Goal: Task Accomplishment & Management: Use online tool/utility

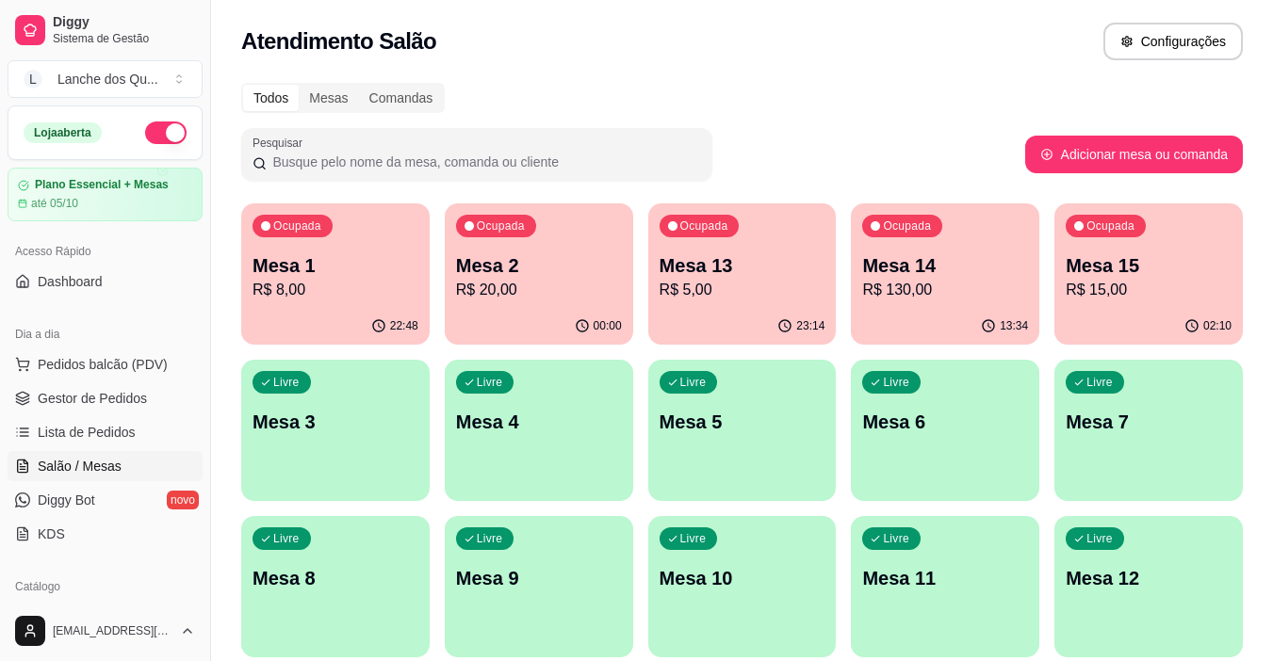
click at [536, 297] on p "R$ 20,00" at bounding box center [539, 290] width 166 height 23
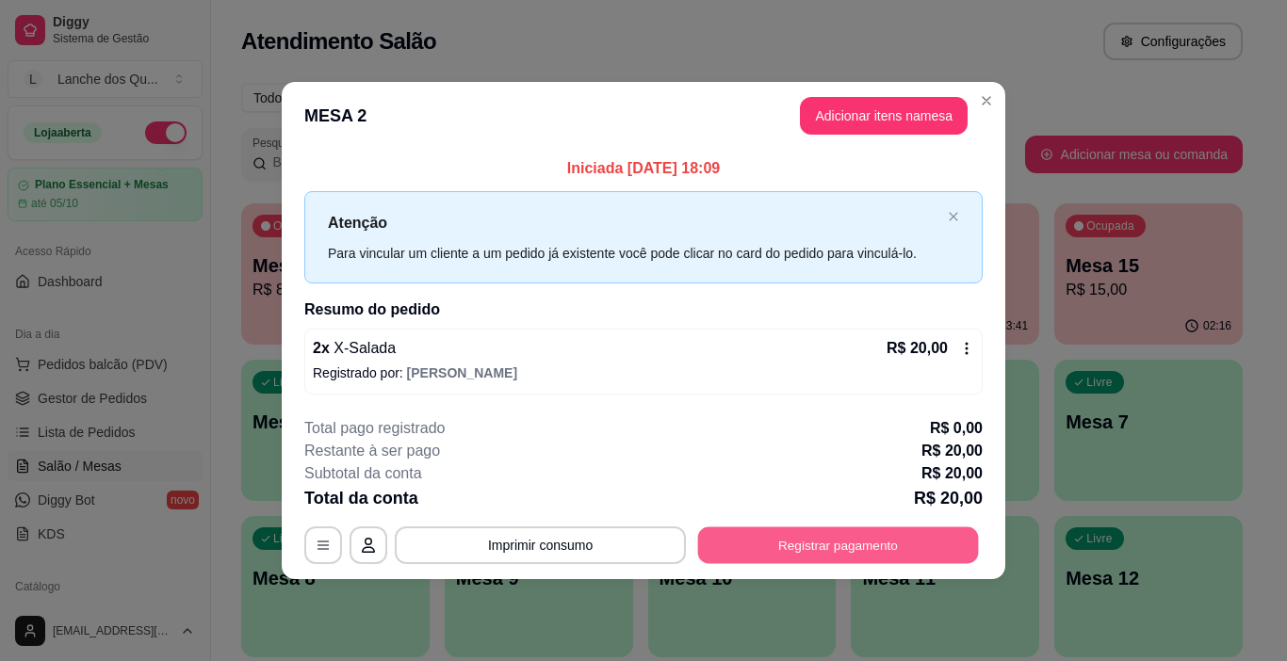
click at [885, 546] on button "Registrar pagamento" at bounding box center [838, 545] width 281 height 37
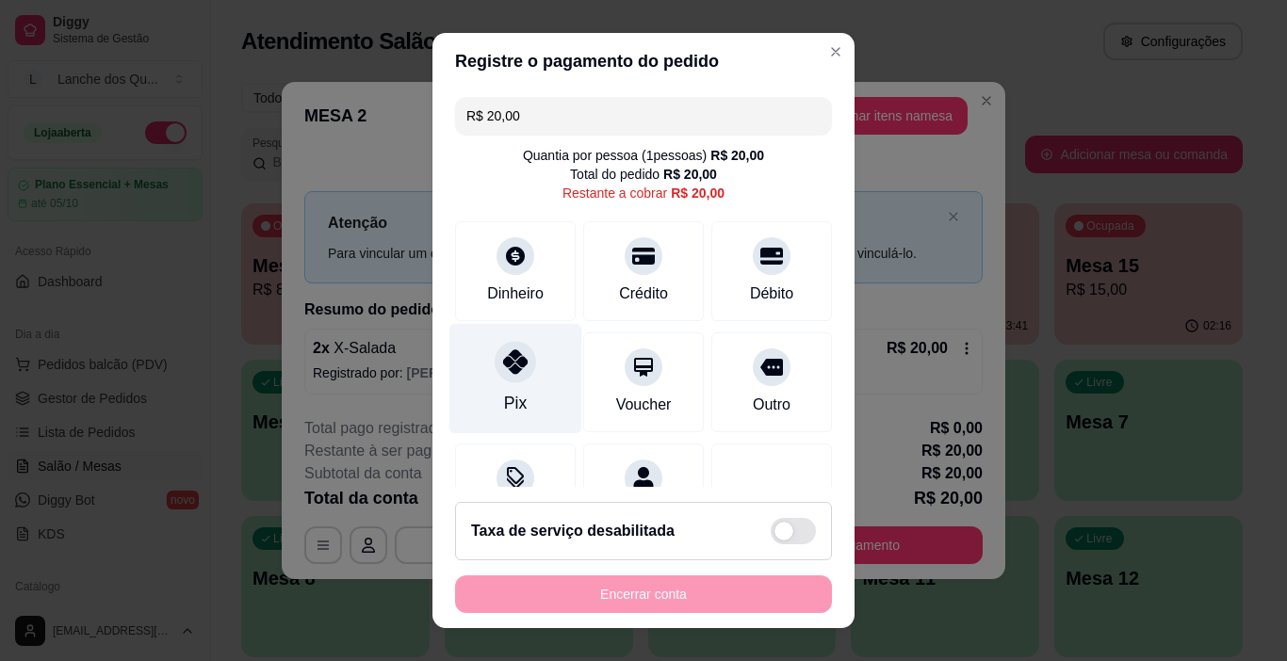
click at [495, 362] on div at bounding box center [515, 362] width 41 height 41
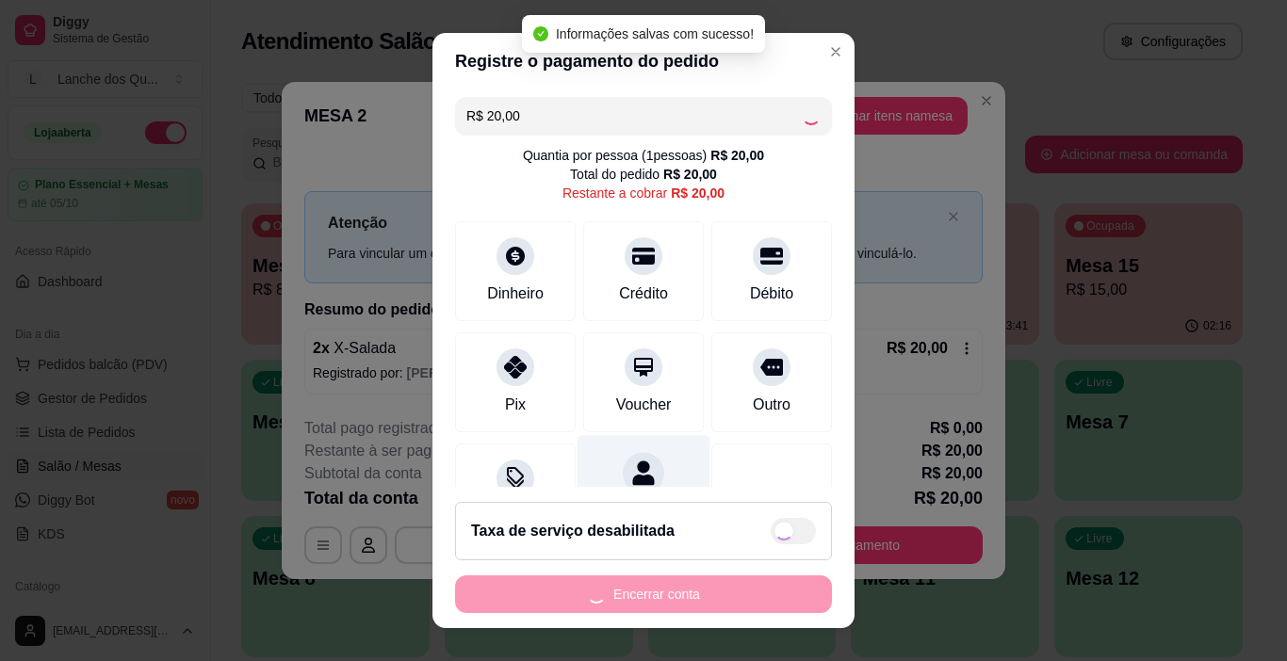
type input "R$ 0,00"
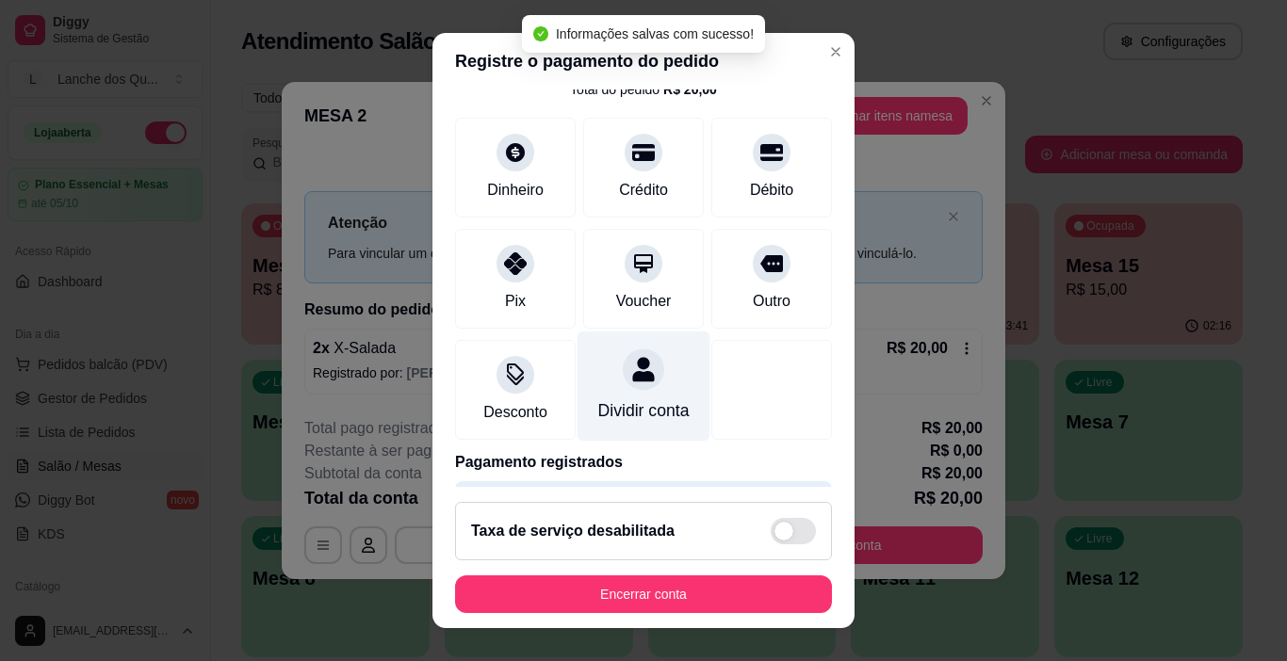
scroll to position [166, 0]
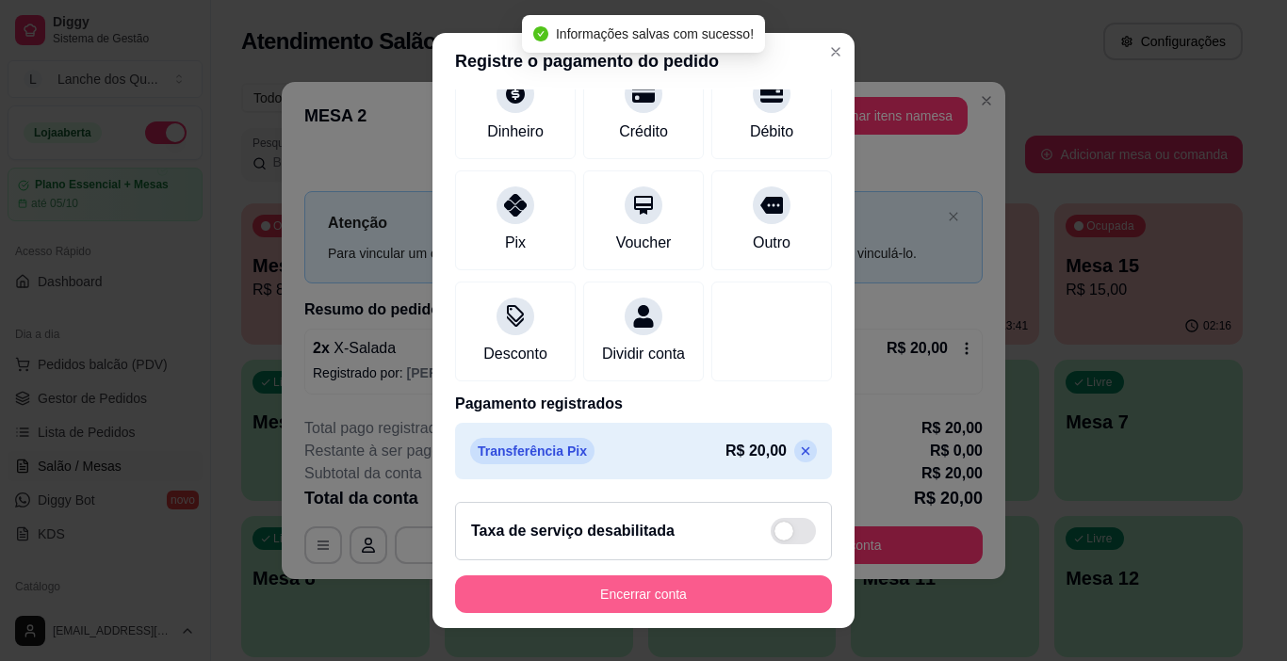
click at [721, 593] on button "Encerrar conta" at bounding box center [643, 595] width 377 height 38
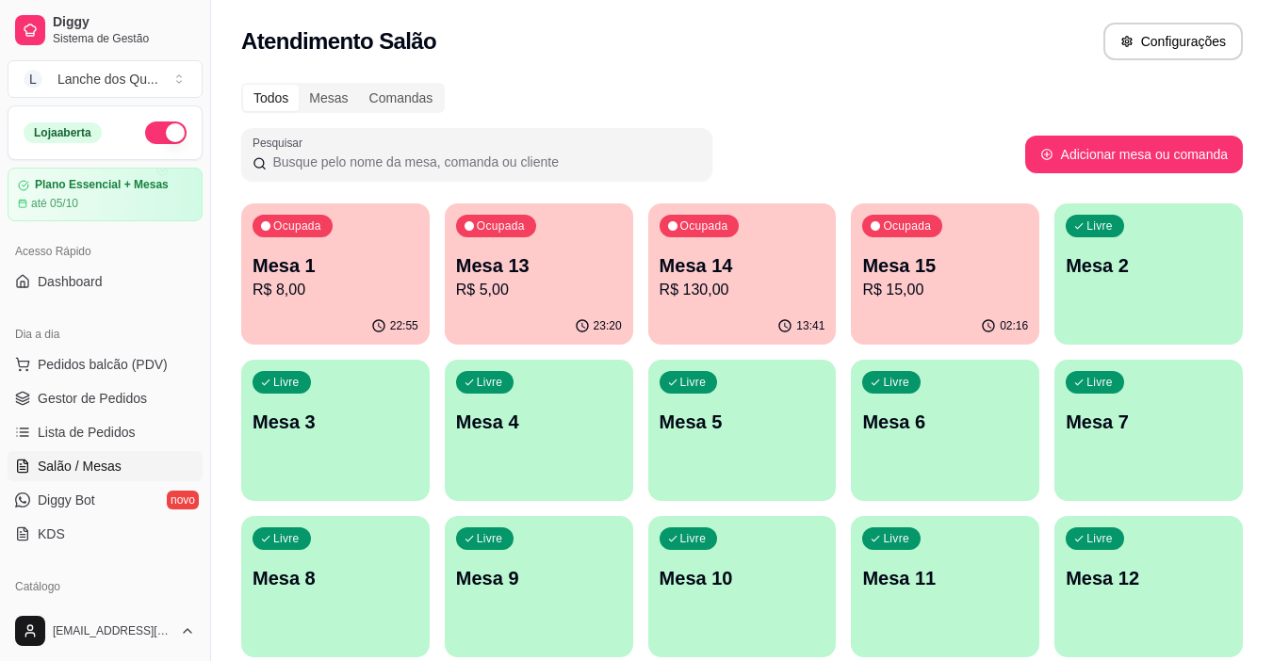
click at [380, 309] on div "22:55" at bounding box center [335, 326] width 188 height 37
click at [362, 302] on div "Ocupada Mesa 1 R$ 8,00" at bounding box center [335, 255] width 188 height 105
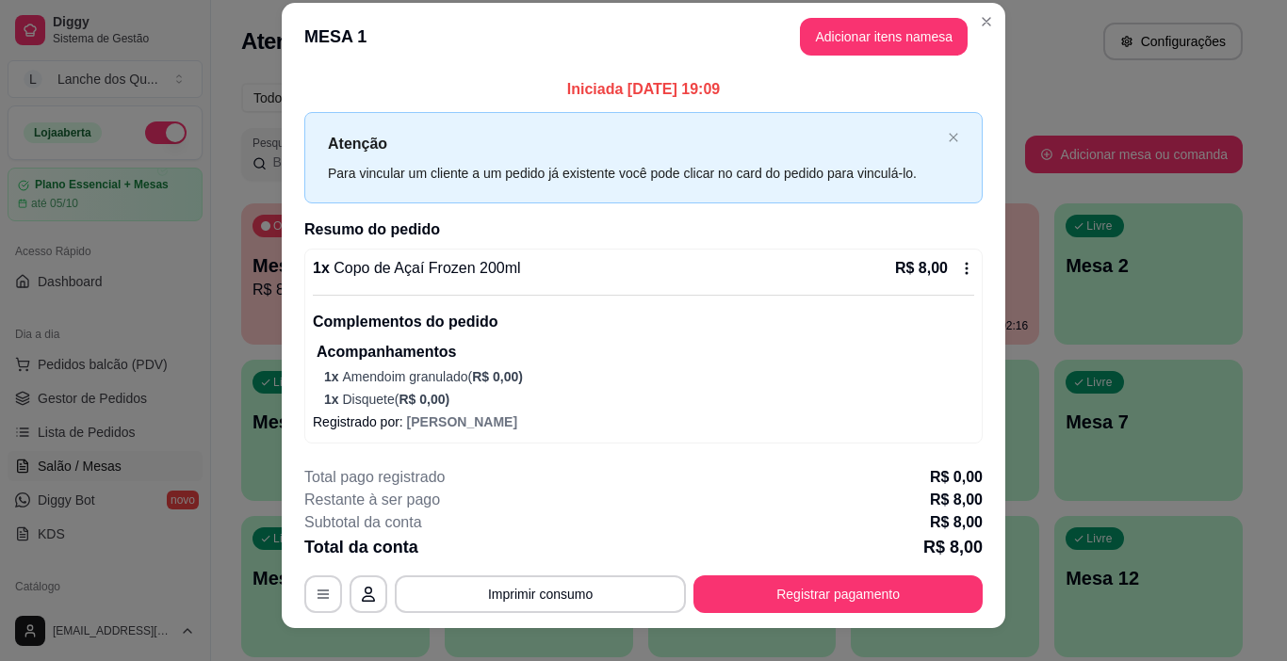
scroll to position [0, 0]
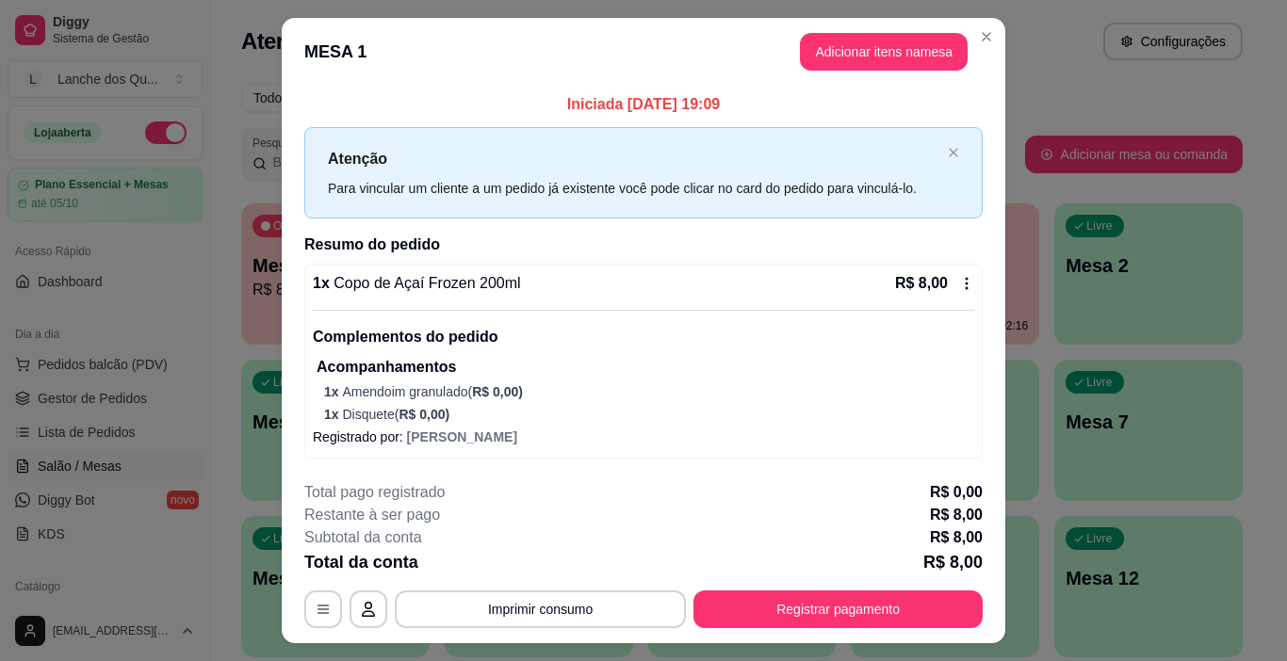
click at [965, 284] on icon at bounding box center [966, 284] width 3 height 12
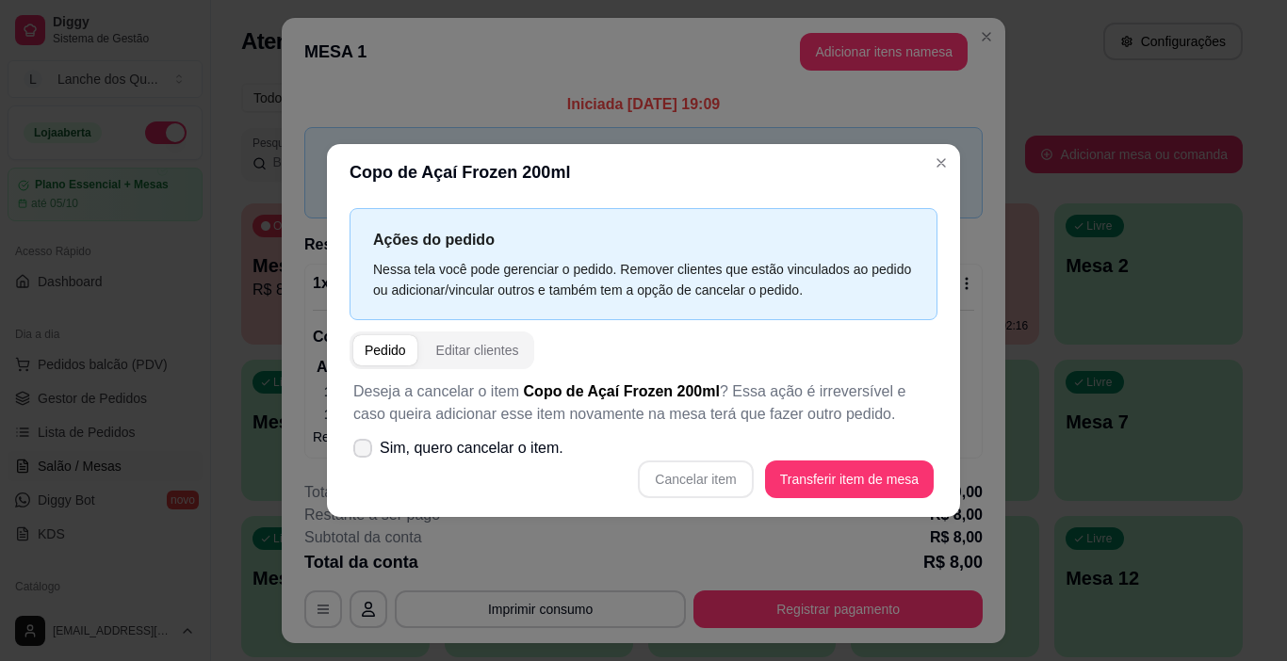
click at [409, 452] on span "Sim, quero cancelar o item." at bounding box center [472, 448] width 184 height 23
click at [365, 452] on input "Sim, quero cancelar o item." at bounding box center [358, 458] width 12 height 12
checkbox input "true"
click at [733, 474] on button "Cancelar item" at bounding box center [695, 480] width 115 height 38
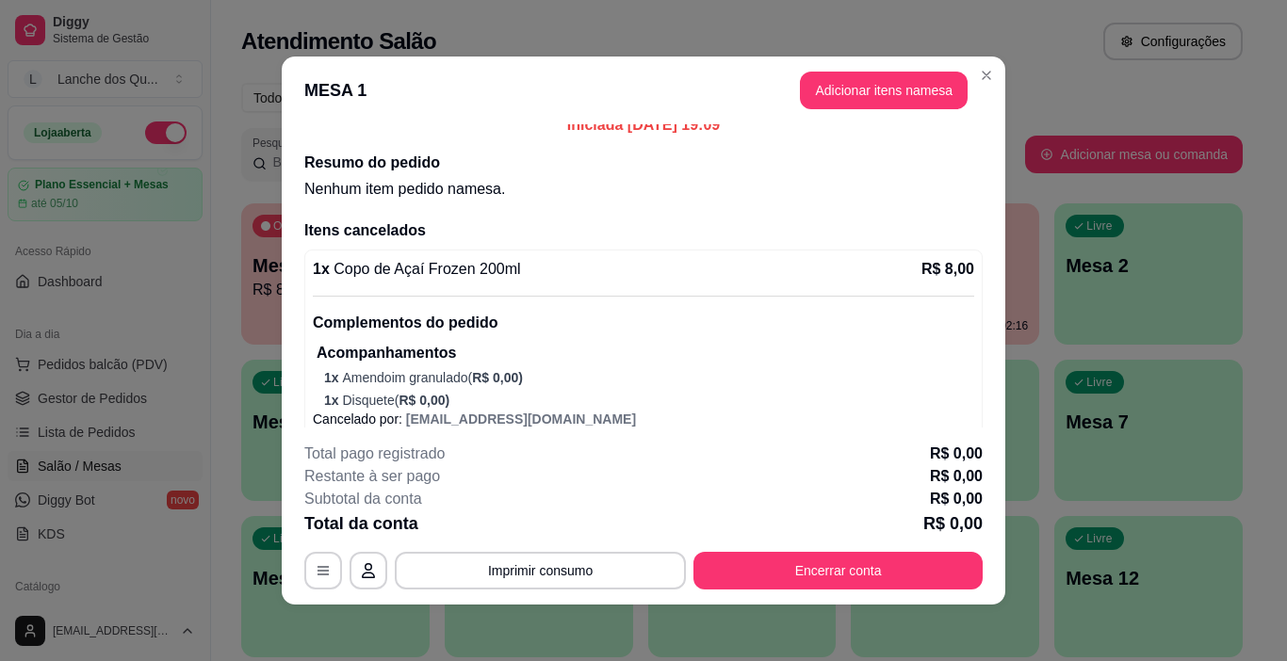
scroll to position [35, 0]
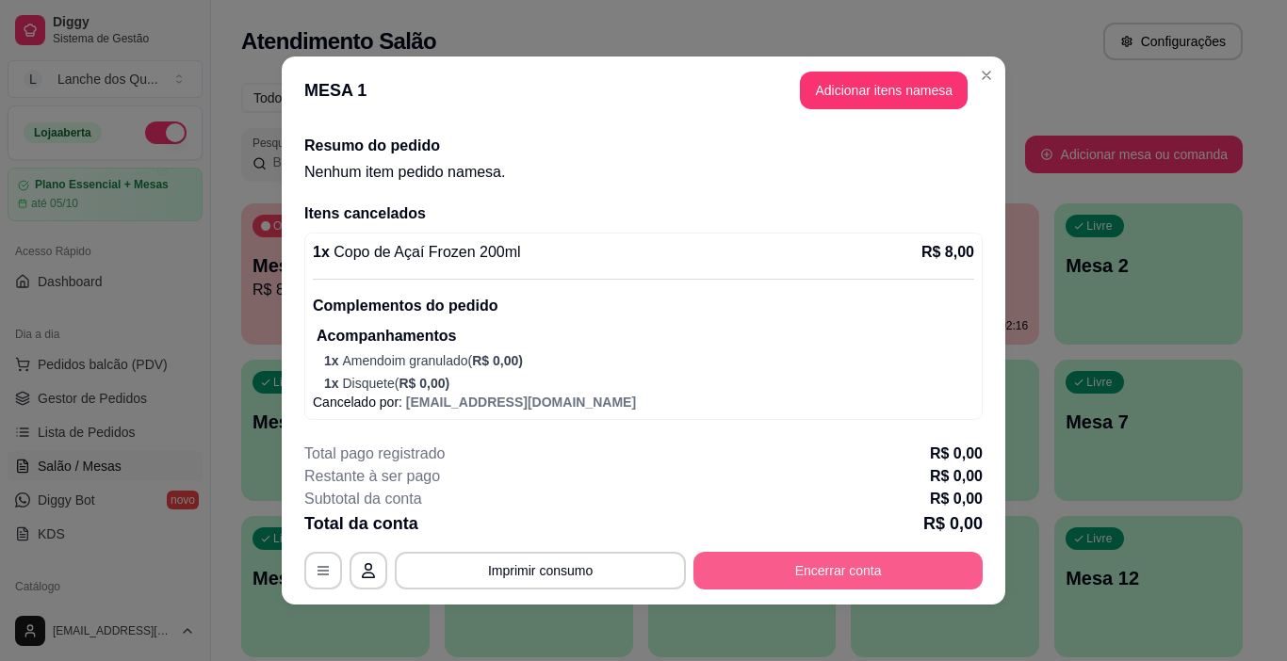
click at [800, 568] on button "Encerrar conta" at bounding box center [837, 571] width 289 height 38
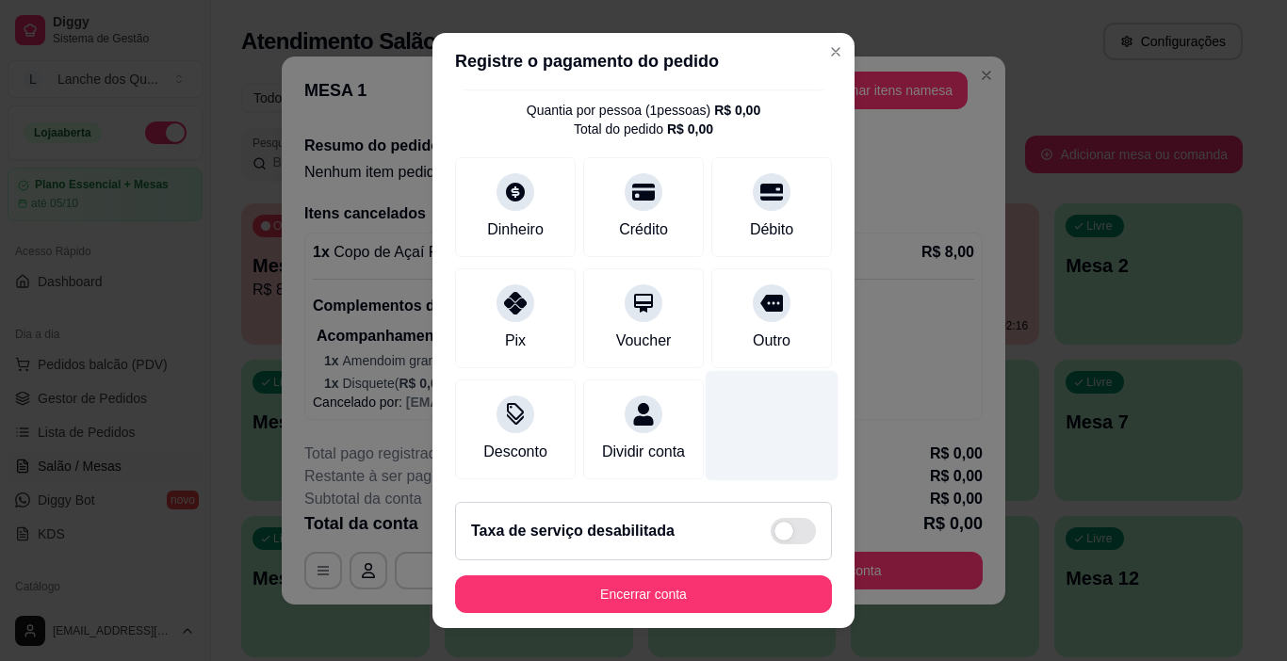
scroll to position [68, 0]
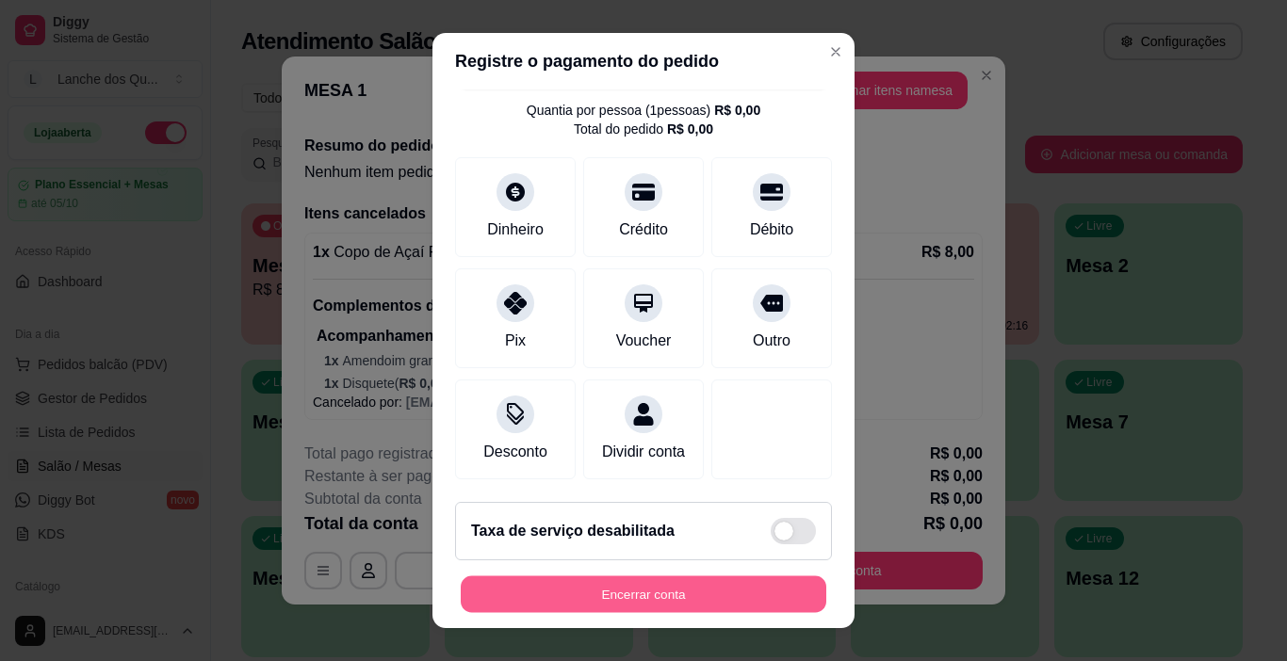
click at [673, 578] on button "Encerrar conta" at bounding box center [643, 594] width 365 height 37
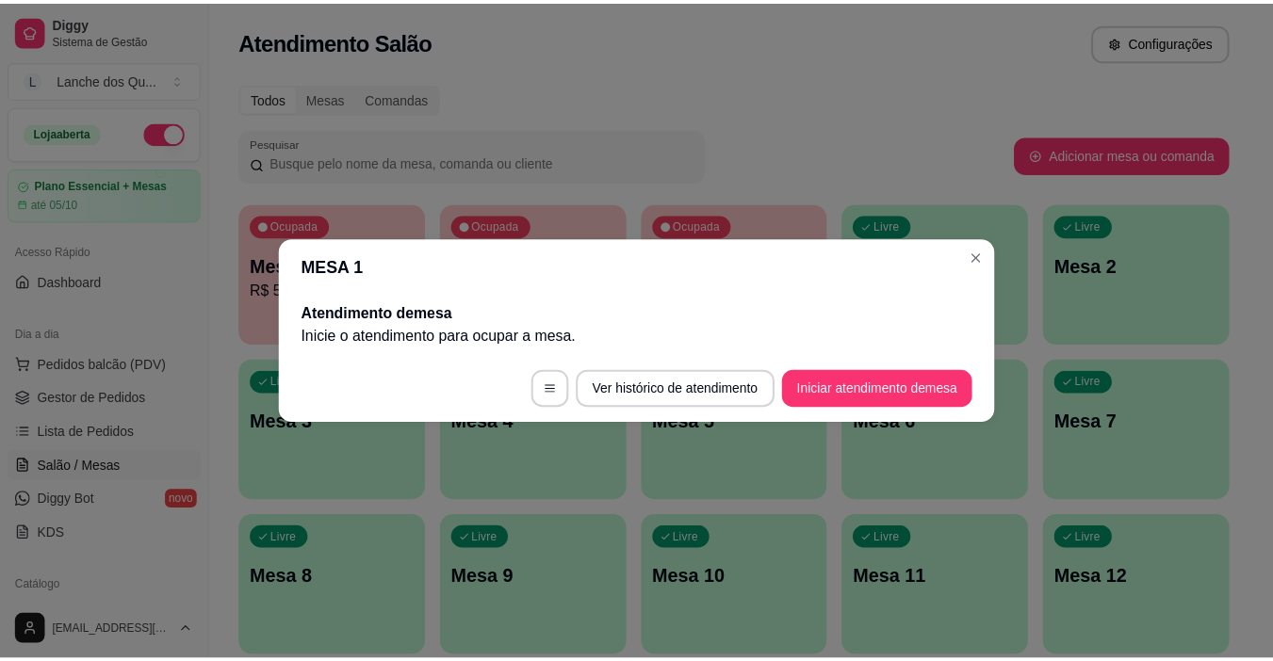
scroll to position [0, 0]
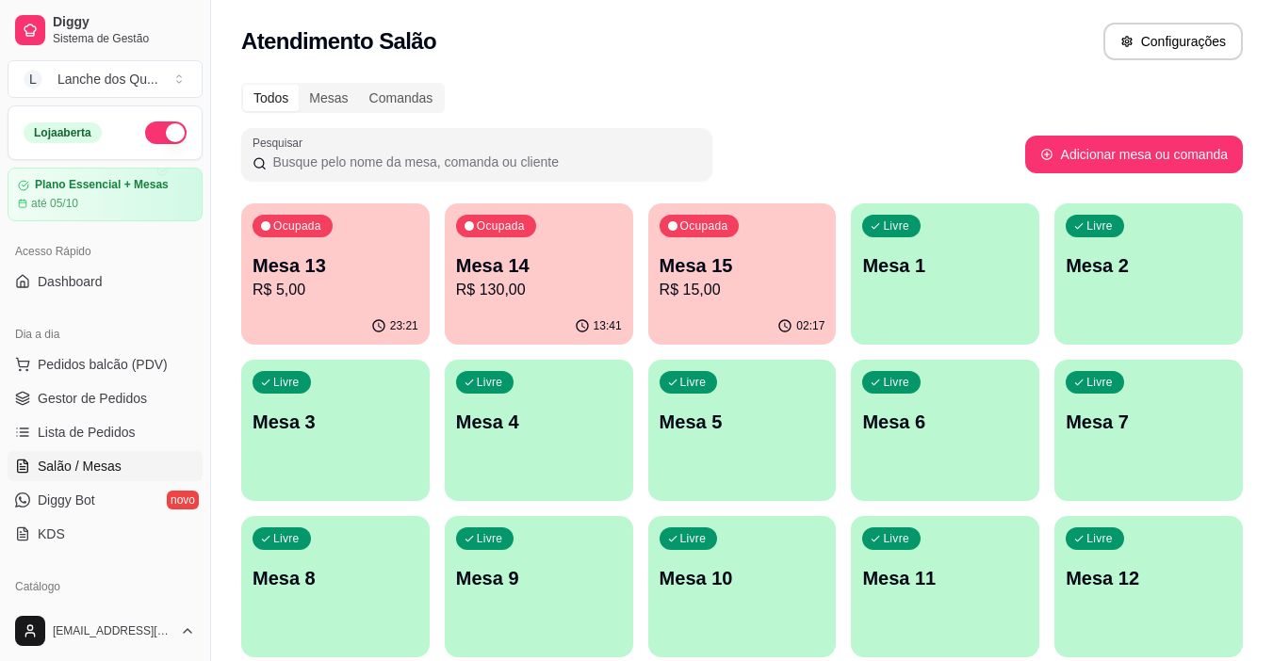
click at [311, 295] on p "R$ 5,00" at bounding box center [335, 290] width 166 height 23
click at [518, 270] on p "Mesa 14" at bounding box center [539, 265] width 166 height 26
click at [808, 279] on p "R$ 15,00" at bounding box center [742, 290] width 166 height 23
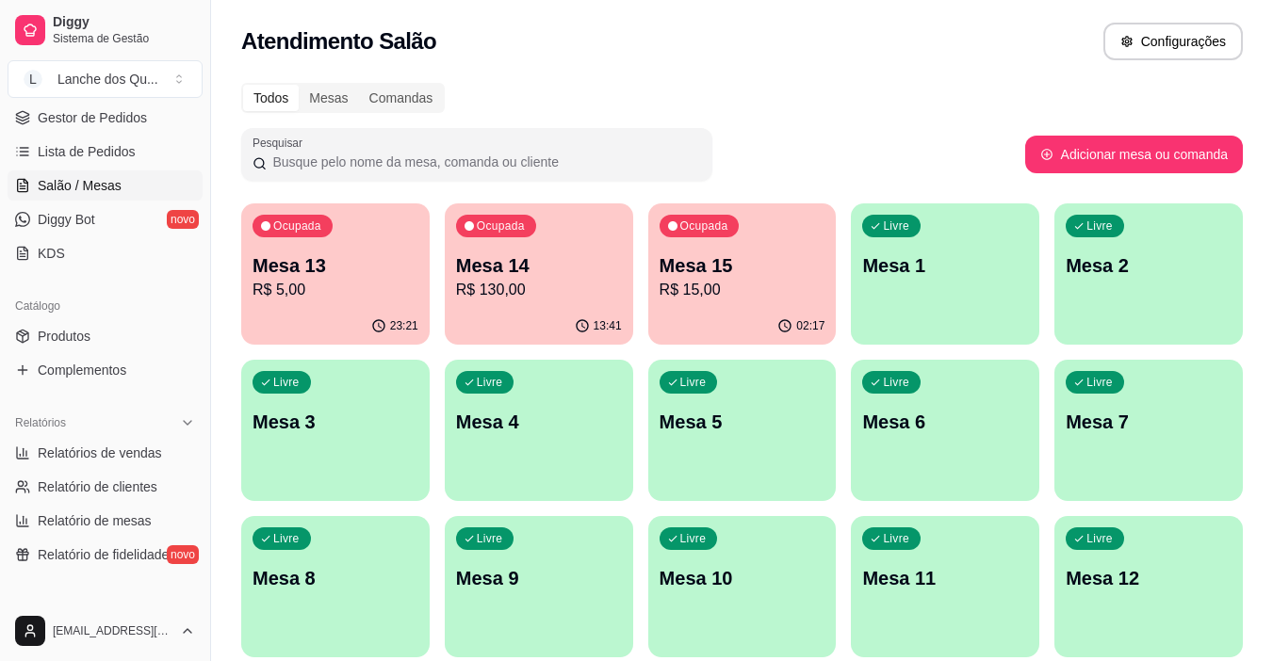
scroll to position [283, 0]
click at [95, 451] on span "Relatórios de vendas" at bounding box center [100, 451] width 124 height 19
select select "ALL"
select select "0"
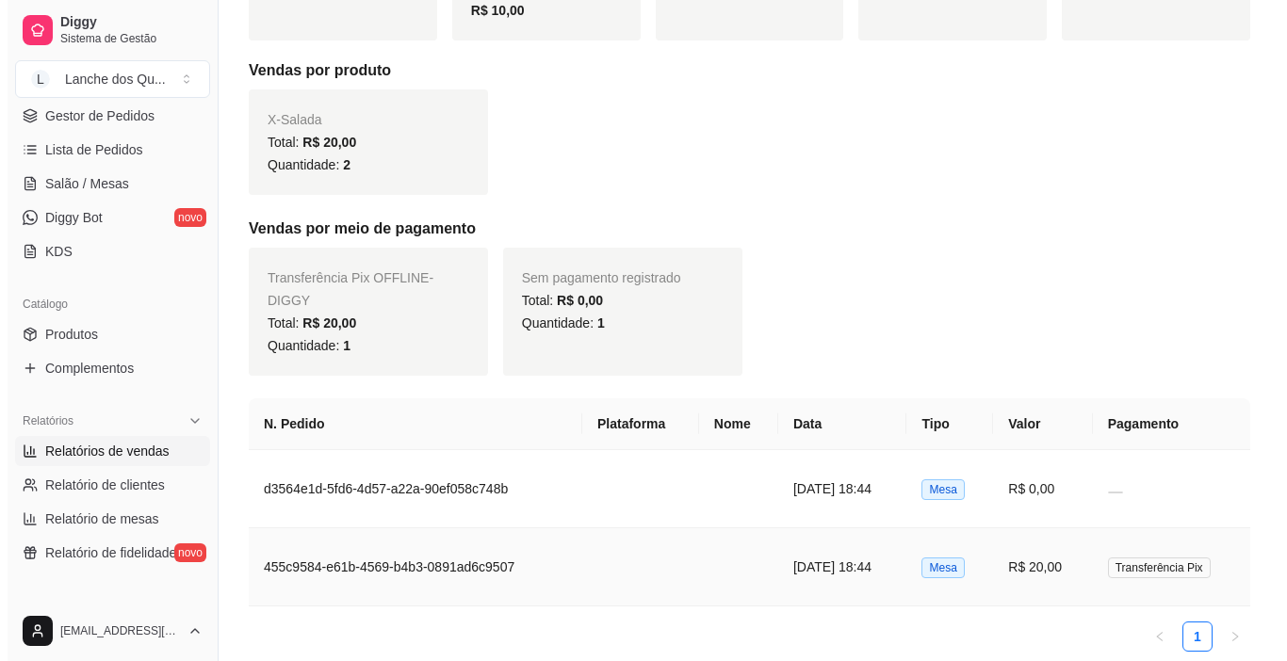
scroll to position [392, 0]
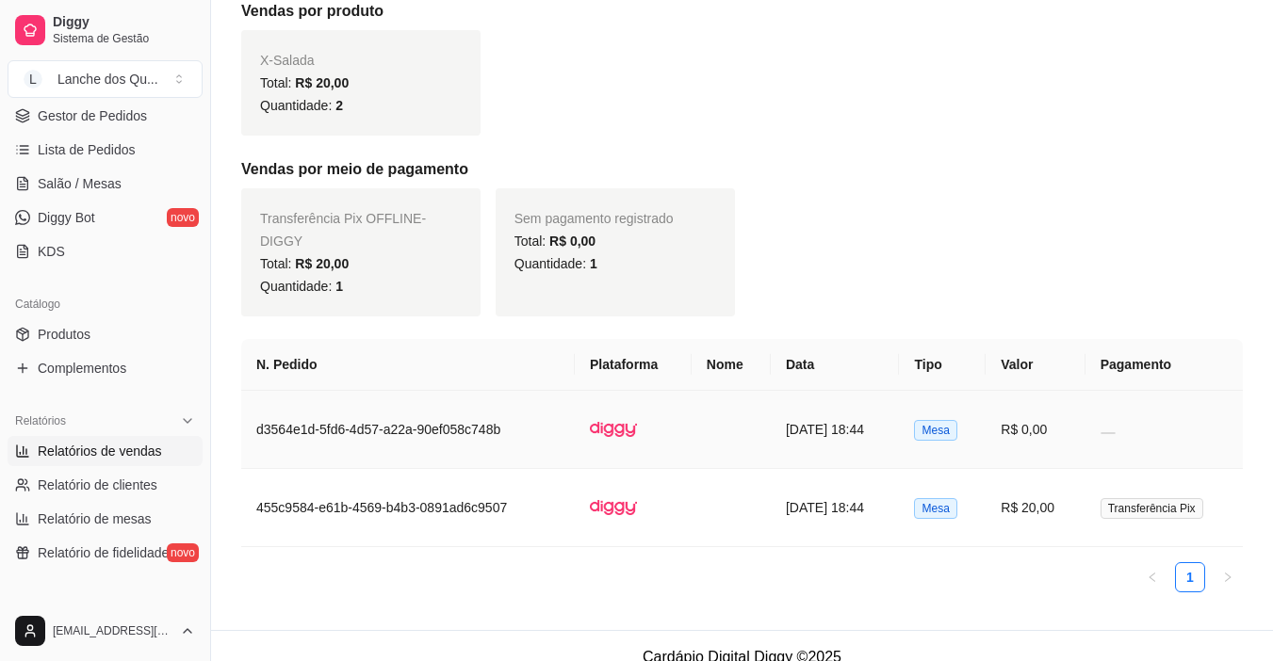
click at [1041, 402] on td "R$ 0,00" at bounding box center [1034, 430] width 99 height 78
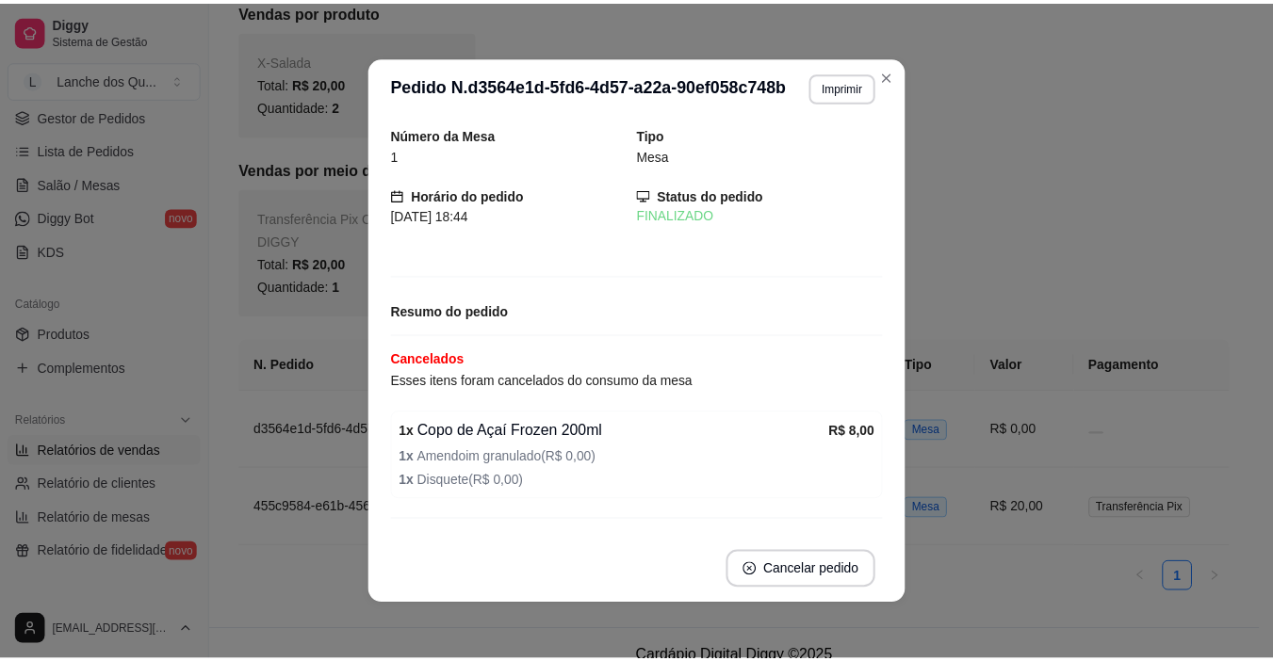
scroll to position [44, 0]
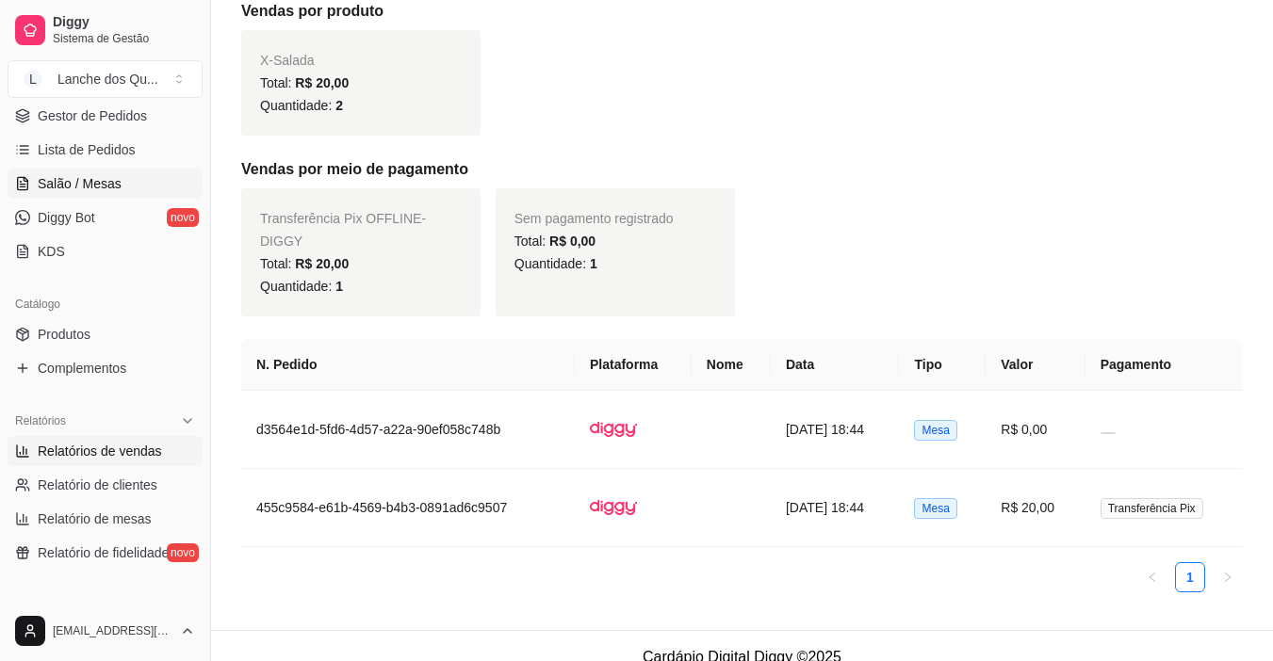
click at [75, 172] on link "Salão / Mesas" at bounding box center [105, 184] width 195 height 30
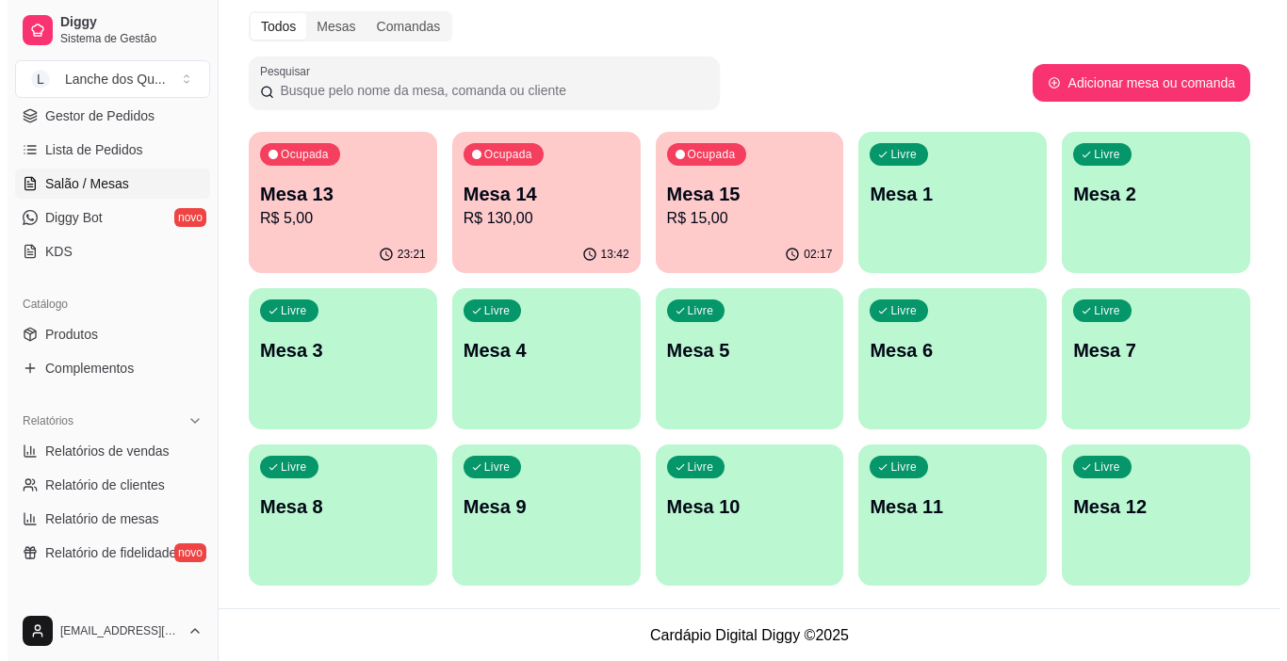
scroll to position [73, 0]
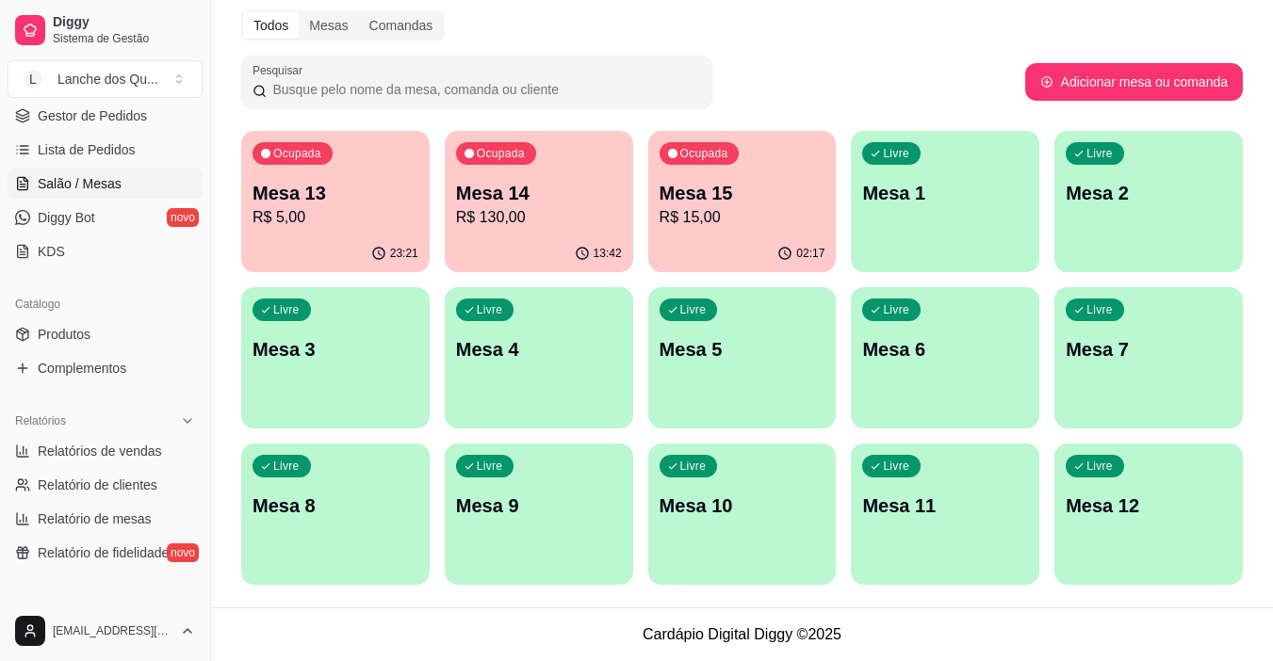
click at [947, 196] on p "Mesa 1" at bounding box center [945, 193] width 166 height 26
click at [1122, 355] on p "Mesa 7" at bounding box center [1148, 349] width 166 height 26
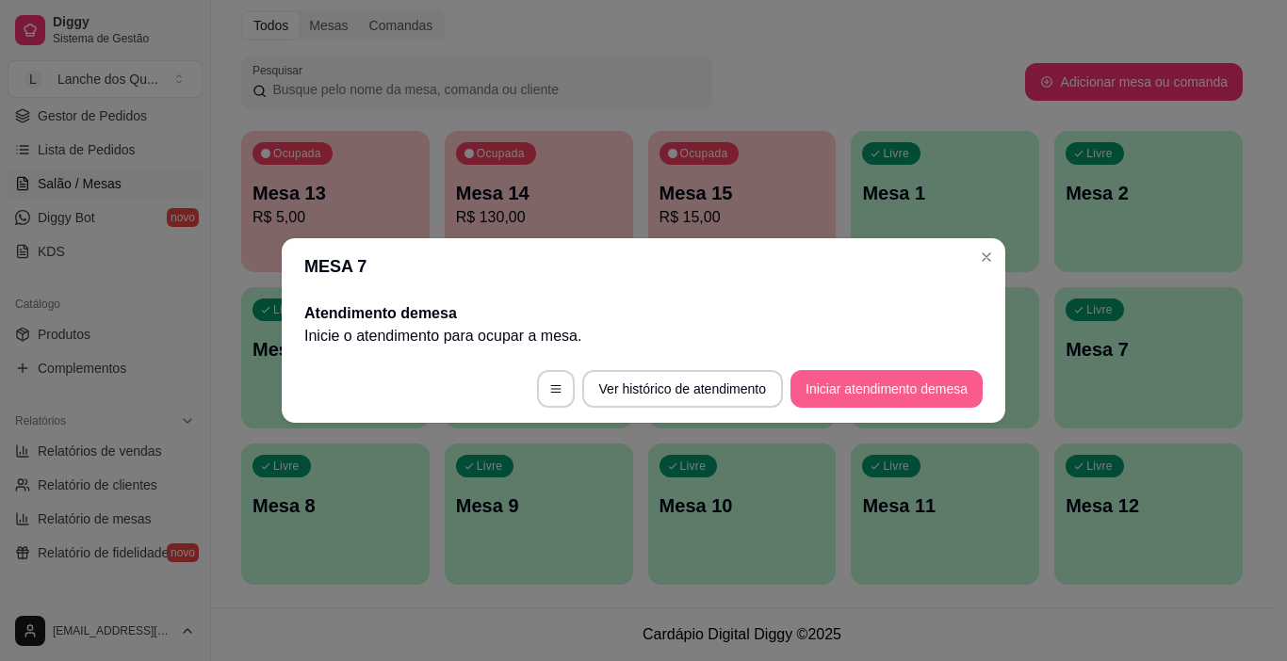
click at [905, 381] on button "Iniciar atendimento de mesa" at bounding box center [886, 389] width 192 height 38
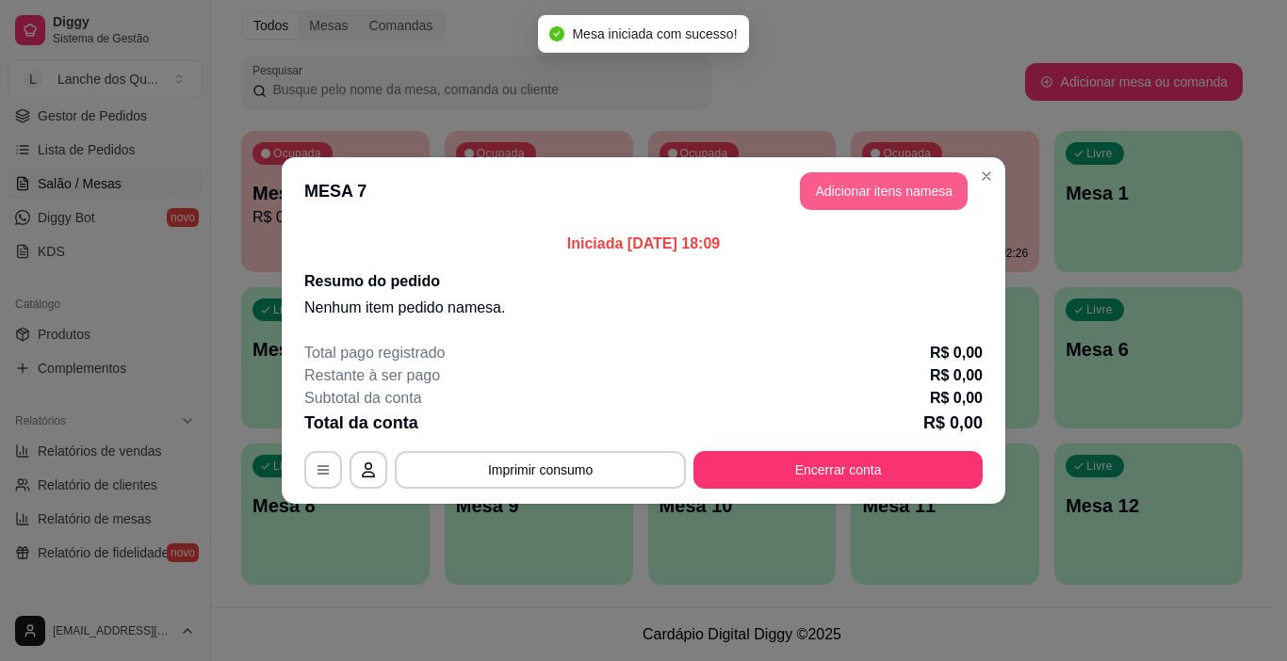
click at [845, 192] on button "Adicionar itens na mesa" at bounding box center [884, 191] width 168 height 38
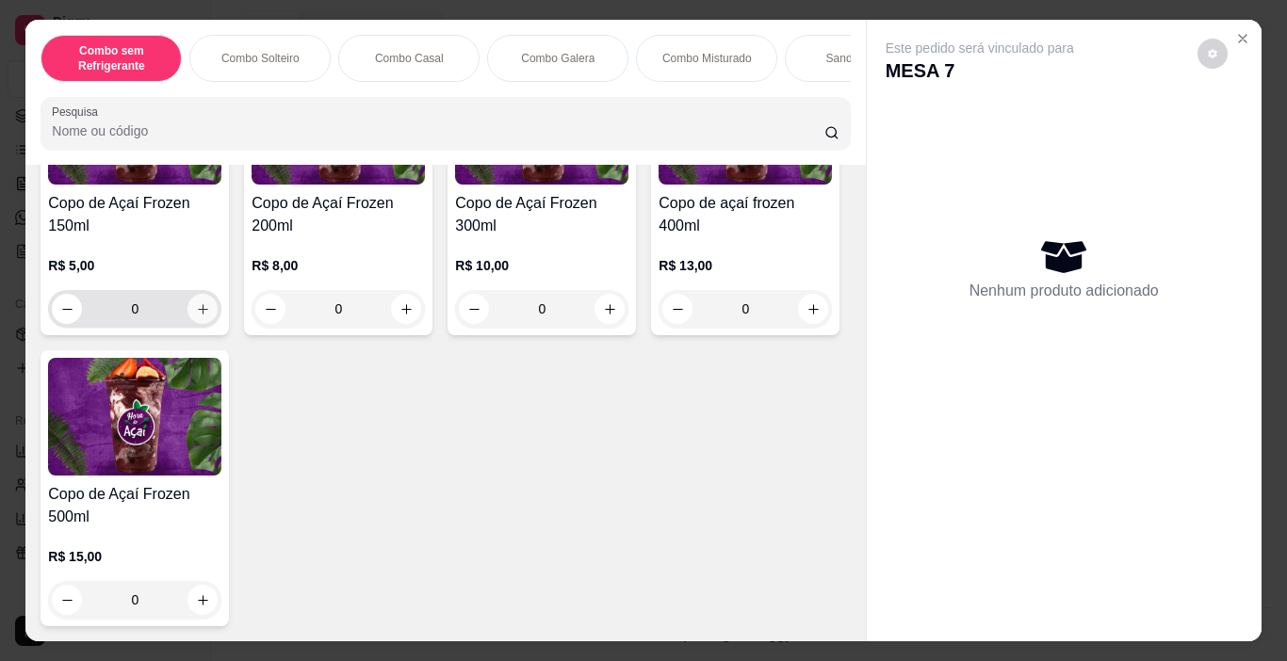
click at [200, 306] on icon "increase-product-quantity" at bounding box center [203, 309] width 14 height 14
type input "1"
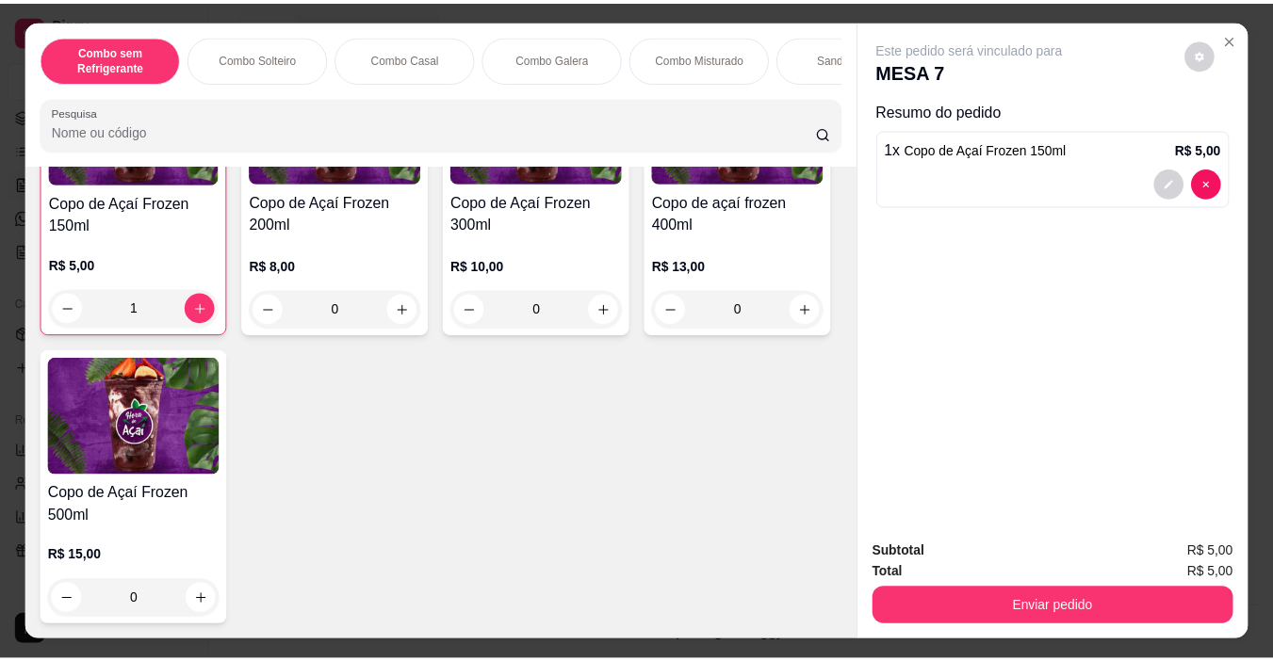
scroll to position [6586, 0]
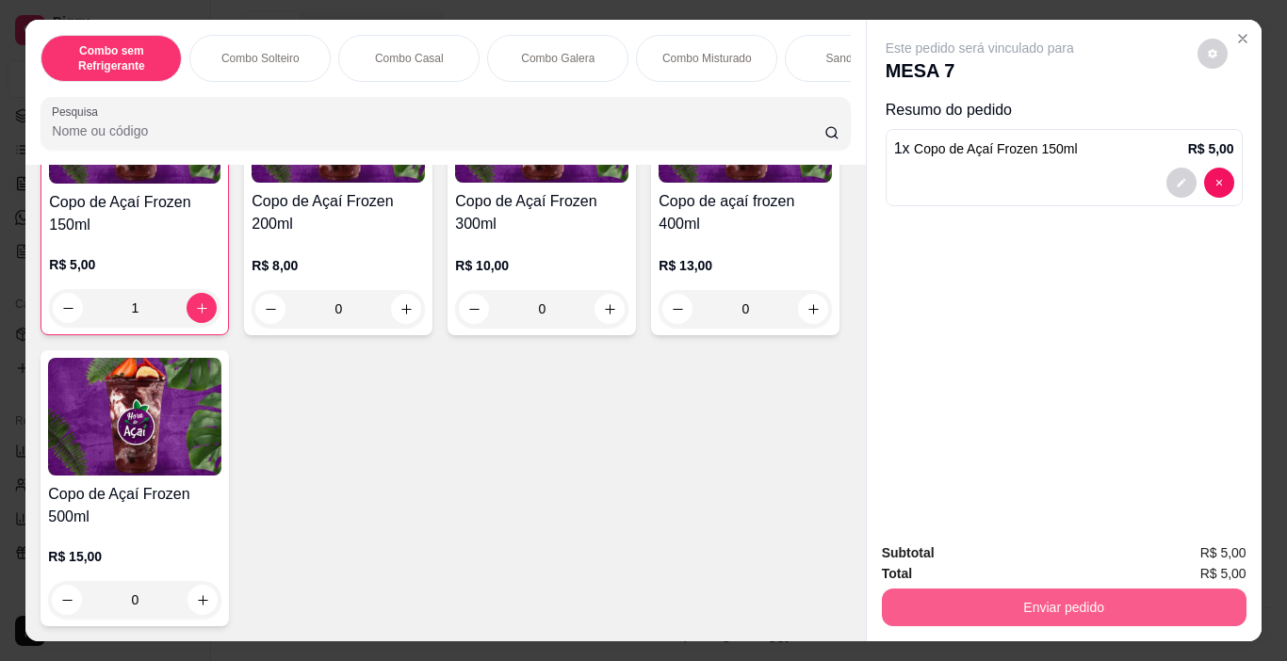
click at [933, 608] on button "Enviar pedido" at bounding box center [1064, 608] width 365 height 38
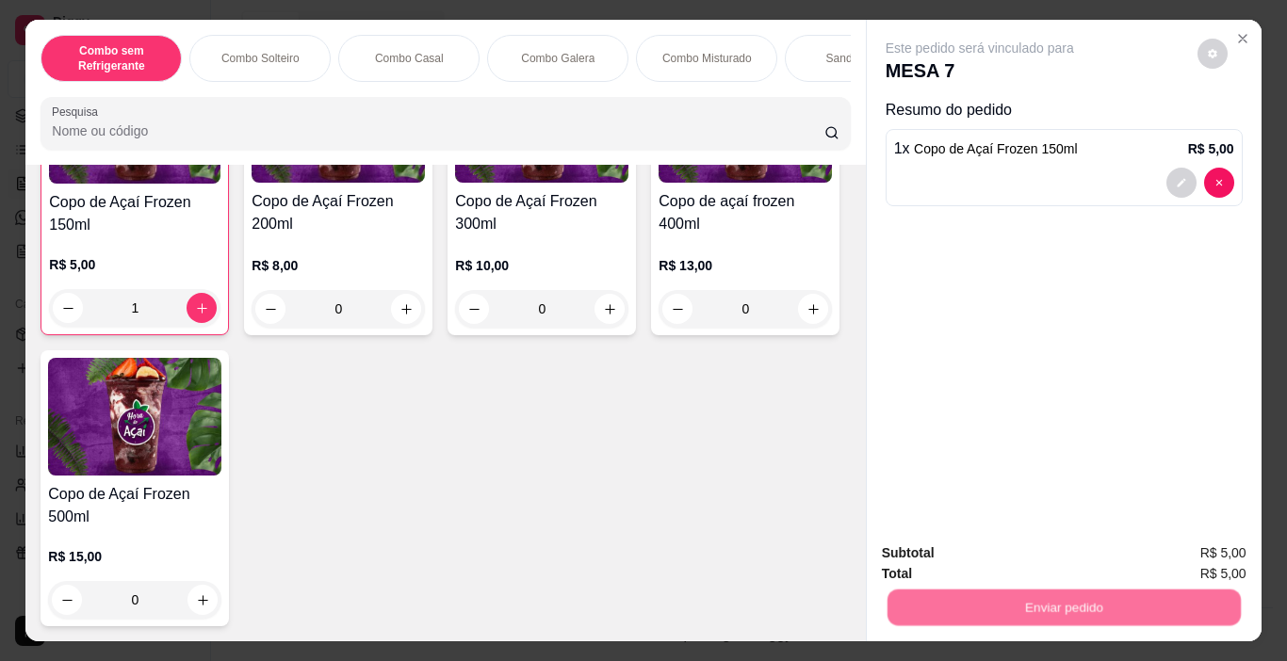
click at [951, 561] on button "Não registrar e enviar pedido" at bounding box center [1001, 554] width 196 height 36
